Goal: Task Accomplishment & Management: Manage account settings

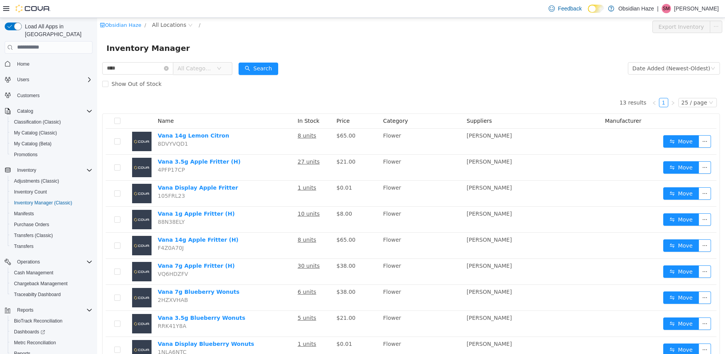
click at [617, 9] on div "Feedback Dark Mode Obsidian Haze | SM Soledad Muro" at bounding box center [632, 9] width 173 height 16
click at [598, 9] on icon at bounding box center [596, 8] width 3 height 3
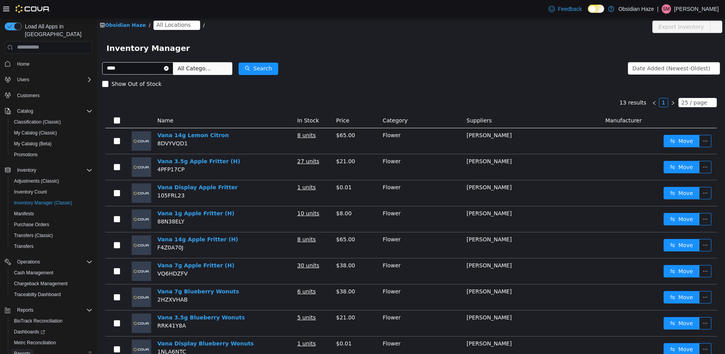
click at [26, 351] on span "Reports" at bounding box center [22, 354] width 16 height 6
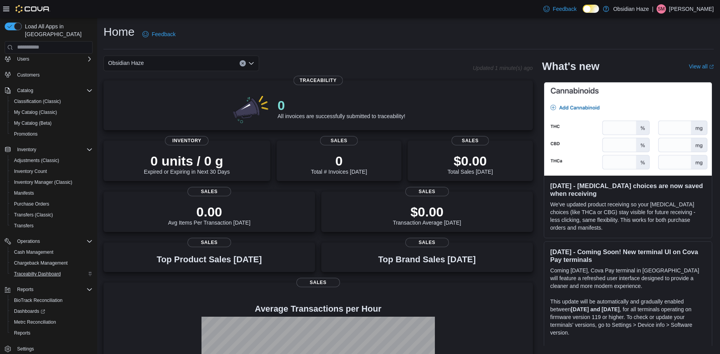
scroll to position [25, 0]
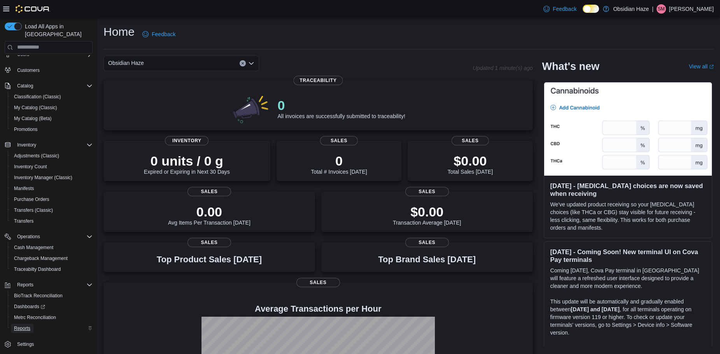
click at [26, 325] on span "Reports" at bounding box center [22, 328] width 16 height 6
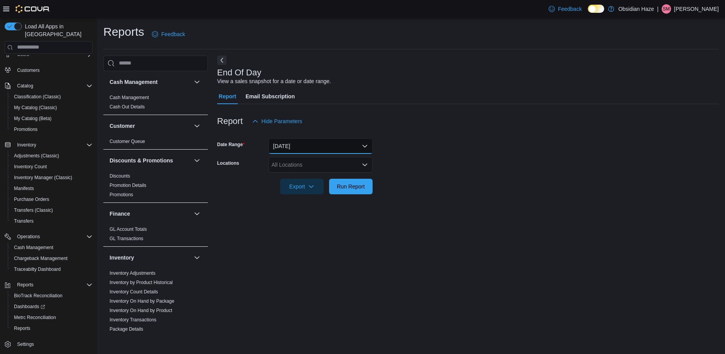
click at [285, 149] on button "Today" at bounding box center [321, 146] width 104 height 16
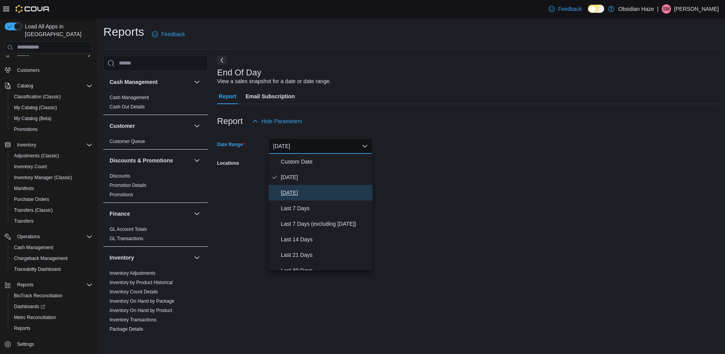
click at [291, 188] on span "Yesterday" at bounding box center [325, 192] width 89 height 9
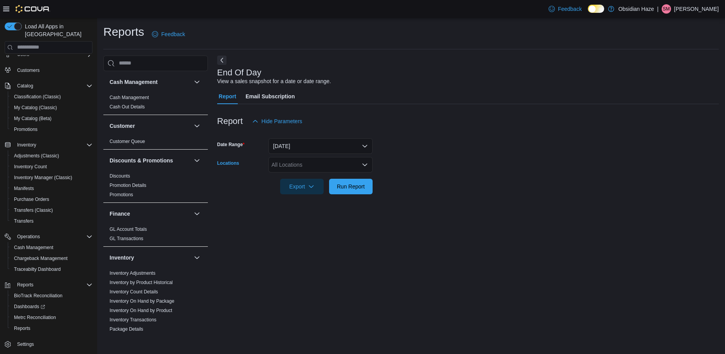
click at [318, 166] on div "All Locations" at bounding box center [321, 165] width 104 height 16
click at [317, 190] on div "1600 Ave O" at bounding box center [320, 189] width 95 height 8
click at [448, 201] on div at bounding box center [468, 198] width 502 height 9
click at [350, 186] on span "Run Report" at bounding box center [351, 186] width 28 height 8
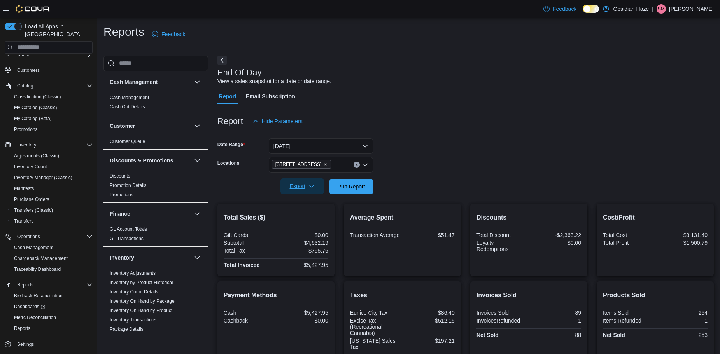
click at [311, 184] on icon "button" at bounding box center [311, 186] width 6 height 6
click at [313, 218] on span "Export to Pdf" at bounding box center [303, 218] width 35 height 6
click at [483, 114] on div "Report Hide Parameters" at bounding box center [465, 122] width 496 height 16
click at [316, 184] on span "Export" at bounding box center [302, 186] width 34 height 16
click at [311, 215] on span "Export to Pdf" at bounding box center [303, 218] width 35 height 6
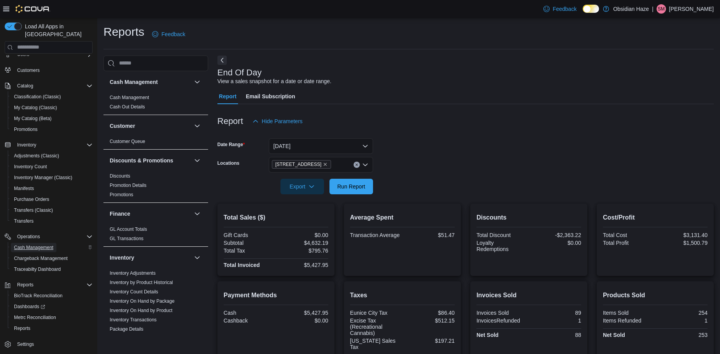
click at [45, 245] on span "Cash Management" at bounding box center [33, 248] width 39 height 6
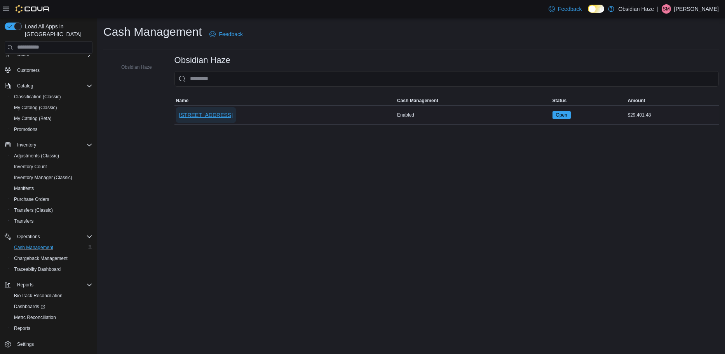
click at [203, 115] on span "1600 Ave O" at bounding box center [206, 115] width 54 height 8
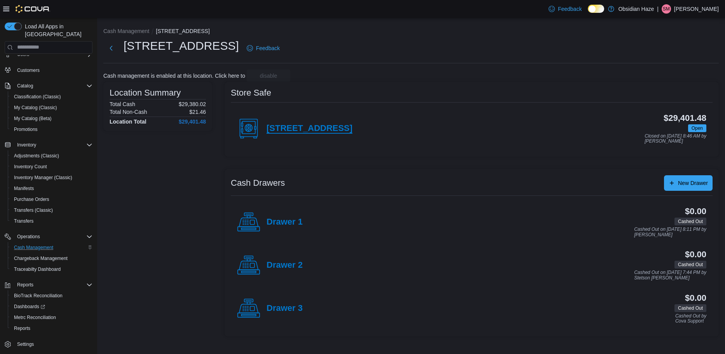
click at [273, 124] on h4 "1600 Ave O" at bounding box center [310, 129] width 86 height 10
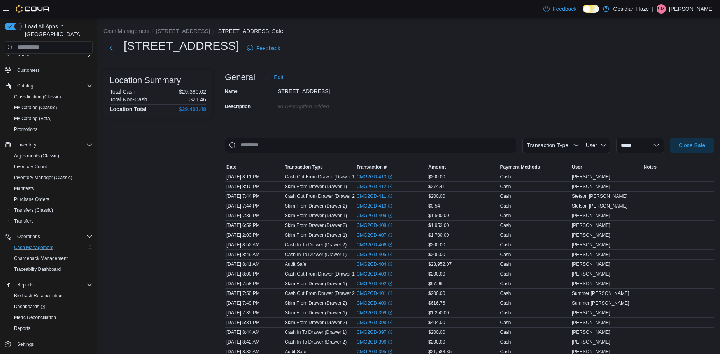
drag, startPoint x: 176, startPoint y: 173, endPoint x: 184, endPoint y: 166, distance: 9.7
click at [177, 173] on div "Location Summary Total Cash $29,380.02 Total Non-Cash $21.46 Location Total $29…" at bounding box center [157, 279] width 109 height 419
click at [662, 146] on select "**********" at bounding box center [640, 146] width 48 height 16
click at [689, 144] on span "Close Safe" at bounding box center [691, 145] width 26 height 8
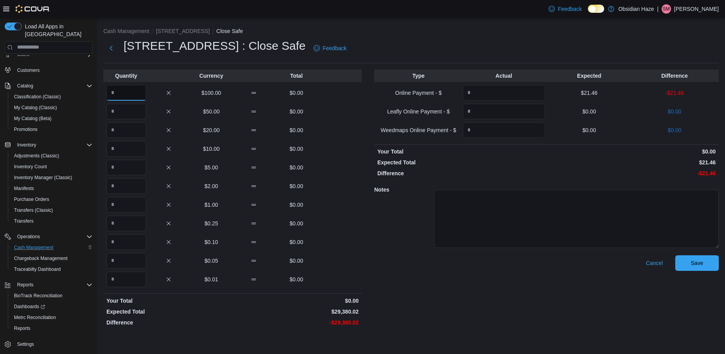
click at [138, 93] on input "Quantity" at bounding box center [127, 93] width 40 height 16
type input "***"
type input "*"
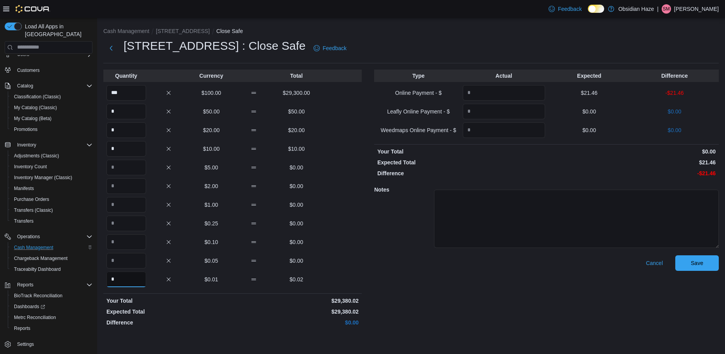
type input "*"
click at [511, 96] on input "Quantity" at bounding box center [504, 93] width 82 height 16
type input "*****"
click at [716, 264] on button "Save" at bounding box center [698, 263] width 44 height 16
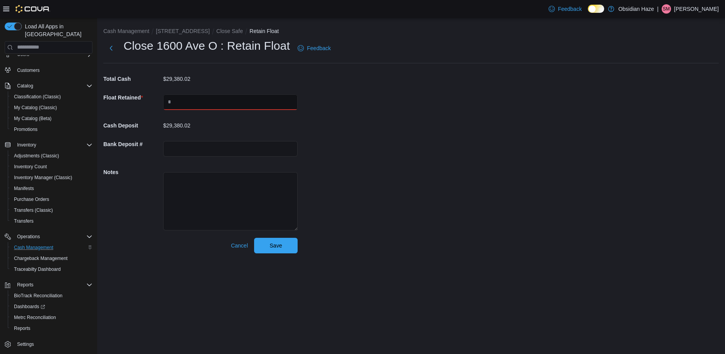
click at [207, 99] on input "text" at bounding box center [230, 102] width 135 height 16
type input "********"
click at [276, 251] on span "Save" at bounding box center [276, 246] width 34 height 16
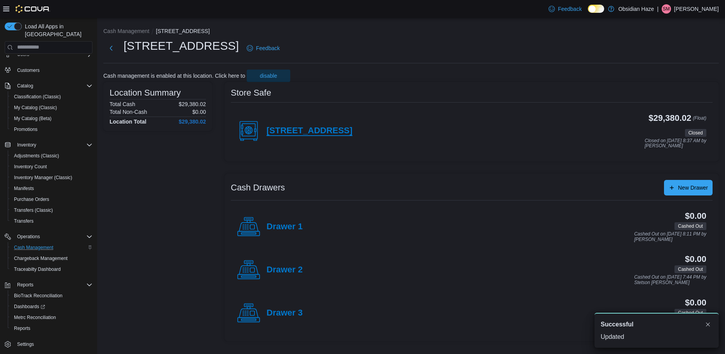
click at [290, 128] on h4 "1600 Ave O" at bounding box center [310, 131] width 86 height 10
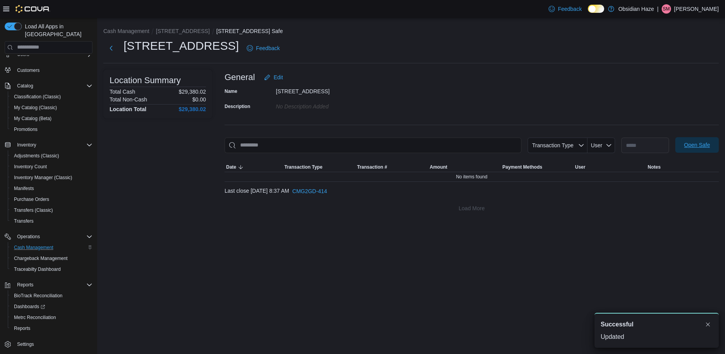
click at [687, 148] on span "Open Safe" at bounding box center [698, 145] width 26 height 8
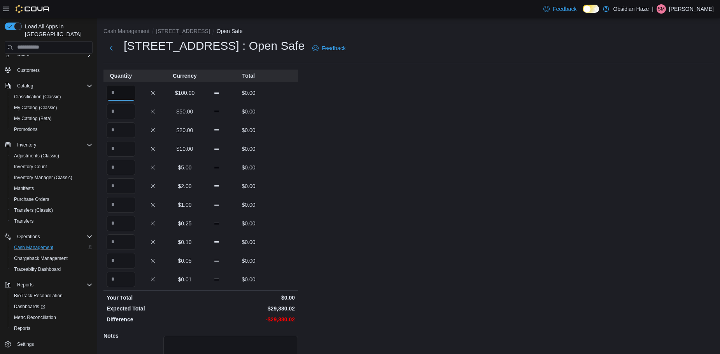
click at [124, 91] on input "Quantity" at bounding box center [121, 93] width 29 height 16
type input "***"
type input "*"
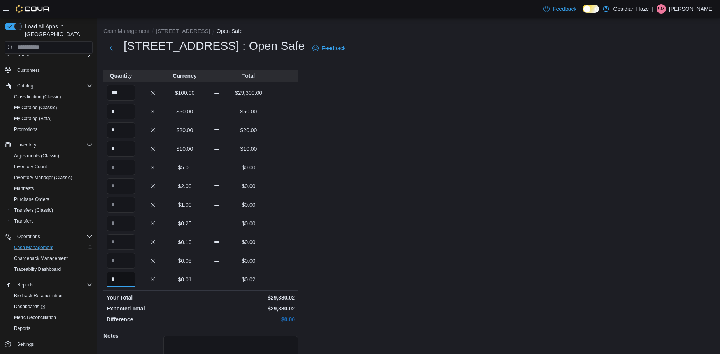
type input "*"
click at [398, 178] on div "Cash Management 1600 Ave O Open Safe 1600 Ave O : Open Safe Feedback Quantity C…" at bounding box center [408, 220] width 622 height 405
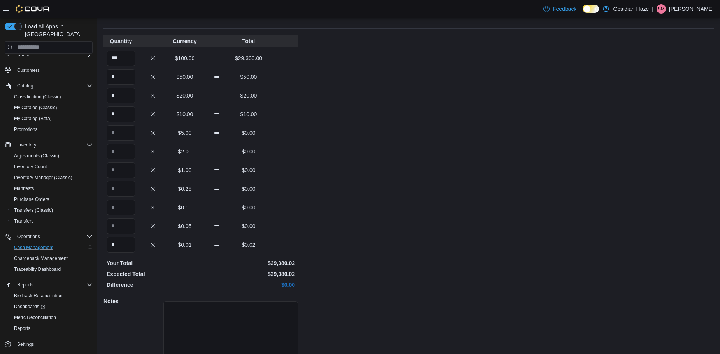
scroll to position [69, 0]
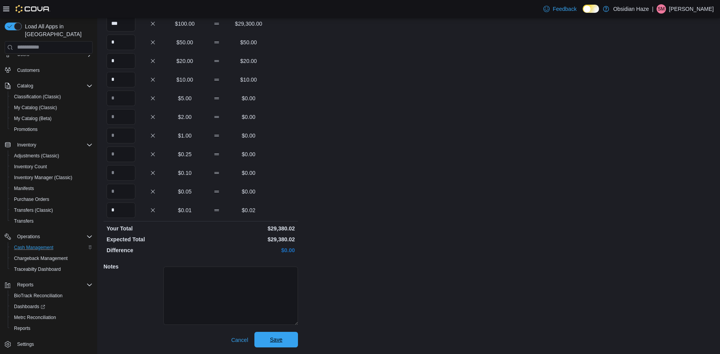
click at [275, 336] on span "Save" at bounding box center [276, 340] width 12 height 8
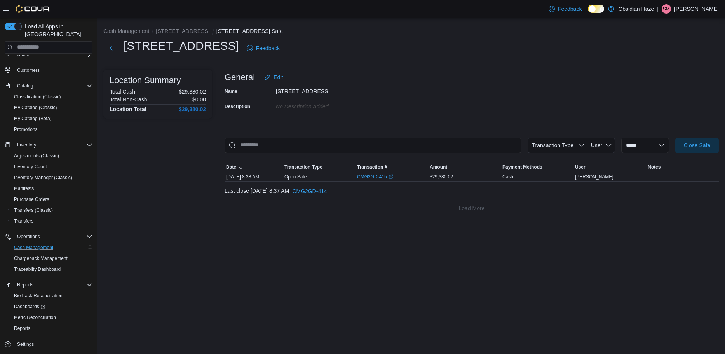
click at [238, 249] on div "**********" at bounding box center [411, 186] width 628 height 336
click at [40, 266] on span "Traceabilty Dashboard" at bounding box center [37, 269] width 47 height 6
